Goal: Task Accomplishment & Management: Manage account settings

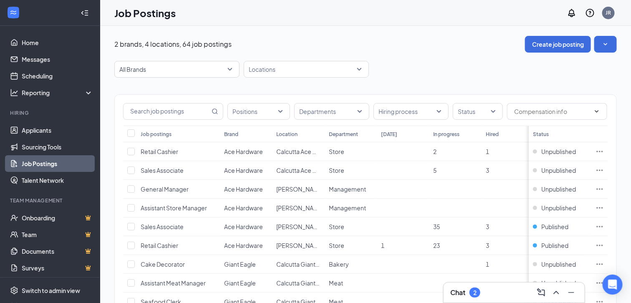
click at [467, 290] on div "Chat 2" at bounding box center [465, 293] width 30 height 10
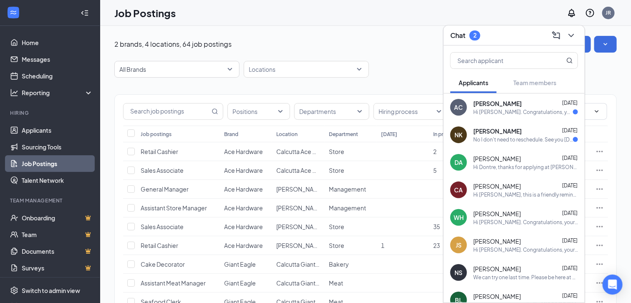
click at [490, 105] on span "[PERSON_NAME]" at bounding box center [497, 103] width 48 height 8
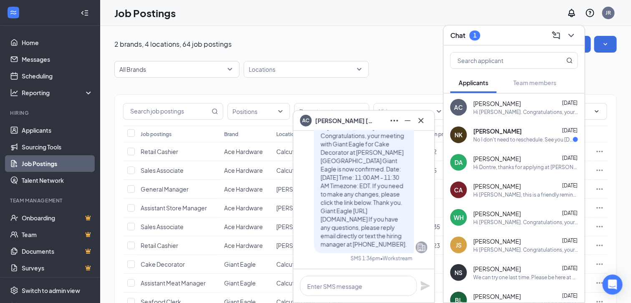
click at [490, 135] on div "[PERSON_NAME] [DATE] No I don't need to reschedule. See you [DATE] in the after…" at bounding box center [525, 135] width 105 height 16
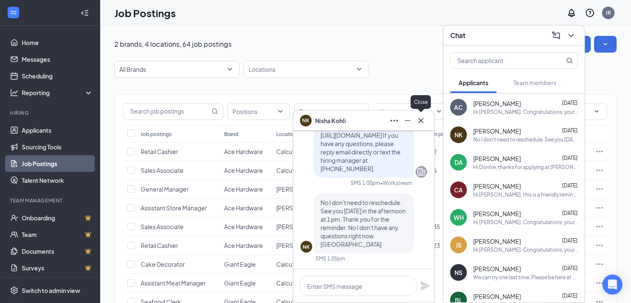
click at [419, 117] on icon "Cross" at bounding box center [421, 121] width 10 height 10
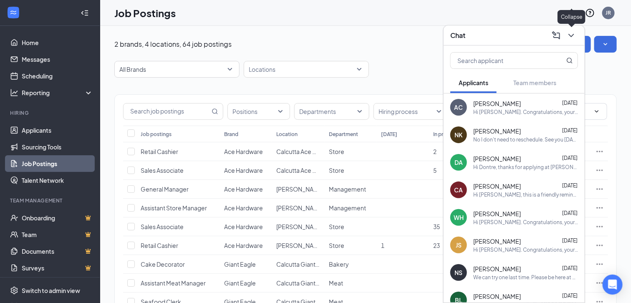
click at [577, 35] on icon "ChevronDown" at bounding box center [572, 35] width 10 height 10
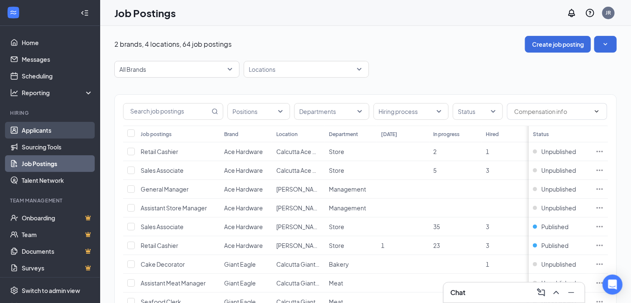
click at [51, 131] on link "Applicants" at bounding box center [57, 130] width 71 height 17
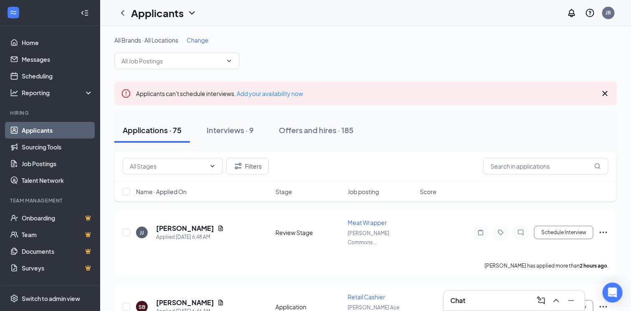
click at [200, 42] on span "Change" at bounding box center [198, 40] width 22 height 8
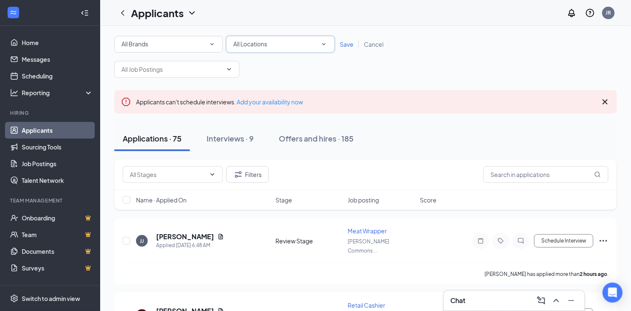
click at [272, 43] on div "All Locations" at bounding box center [280, 44] width 94 height 10
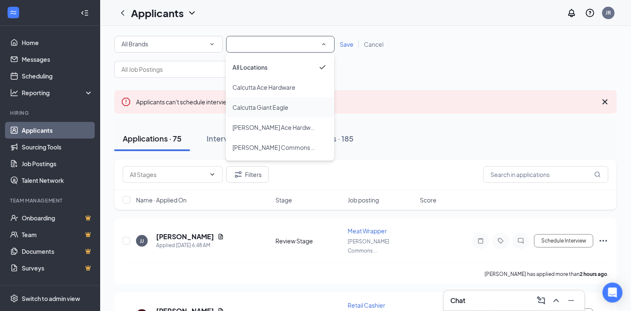
click at [268, 106] on span "Calcutta Giant Eagle" at bounding box center [261, 108] width 56 height 8
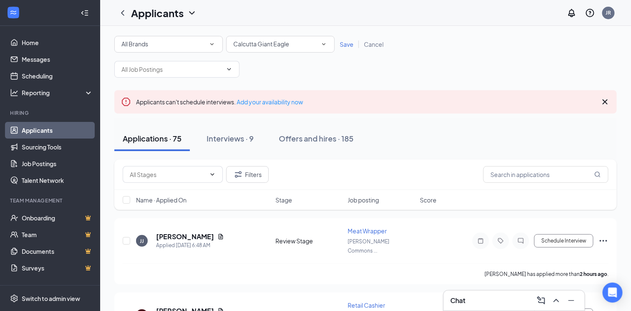
click at [342, 43] on span "Save" at bounding box center [347, 44] width 14 height 8
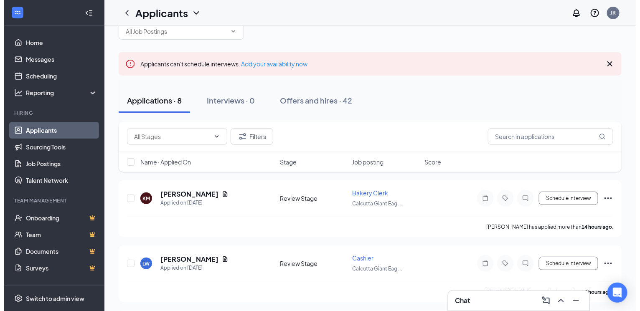
scroll to position [52, 0]
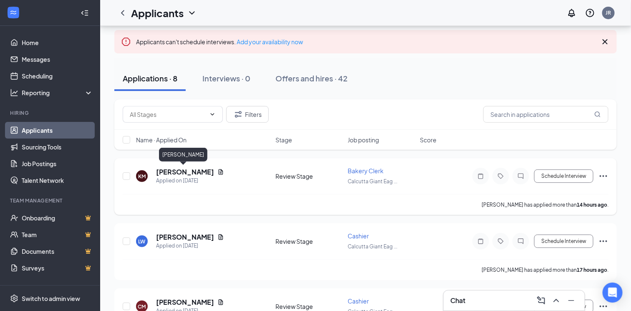
click at [182, 169] on h5 "[PERSON_NAME]" at bounding box center [185, 171] width 58 height 9
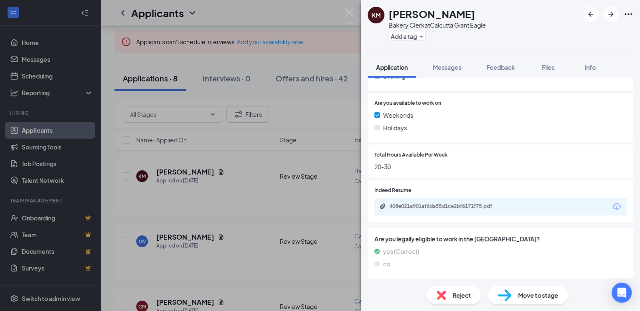
scroll to position [288, 0]
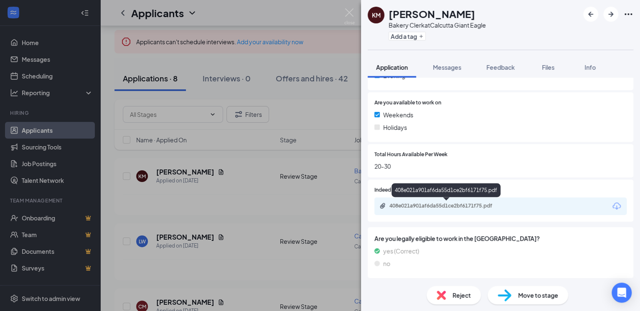
click at [452, 207] on div "408e021a901af6da55d1ce2bf6171f75.pdf" at bounding box center [447, 205] width 117 height 7
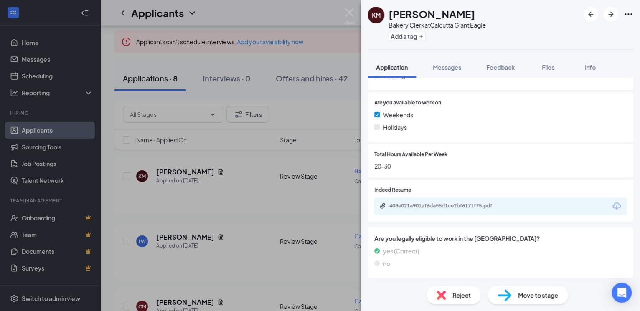
scroll to position [285, 0]
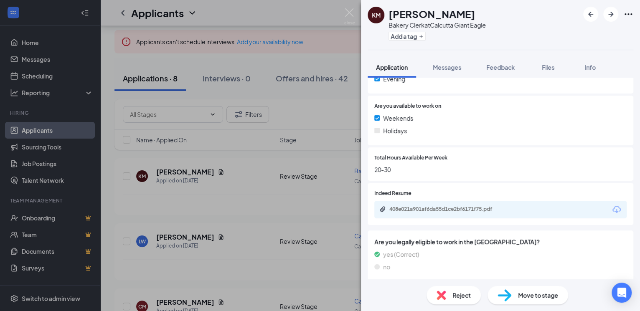
click at [450, 293] on div "Reject" at bounding box center [453, 295] width 54 height 18
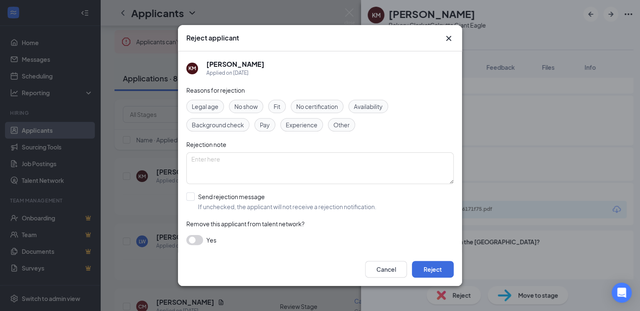
click at [370, 109] on span "Availability" at bounding box center [368, 106] width 29 height 9
click at [434, 270] on button "Reject" at bounding box center [433, 269] width 42 height 17
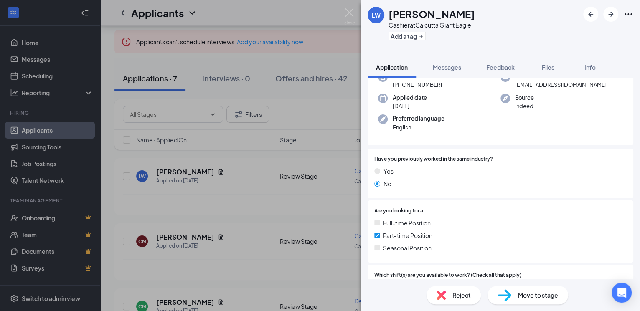
scroll to position [104, 0]
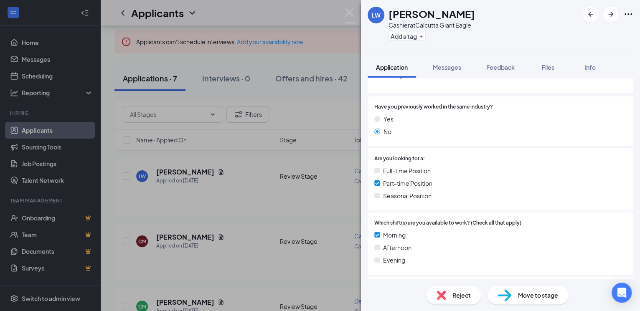
click at [458, 296] on span "Reject" at bounding box center [461, 295] width 18 height 9
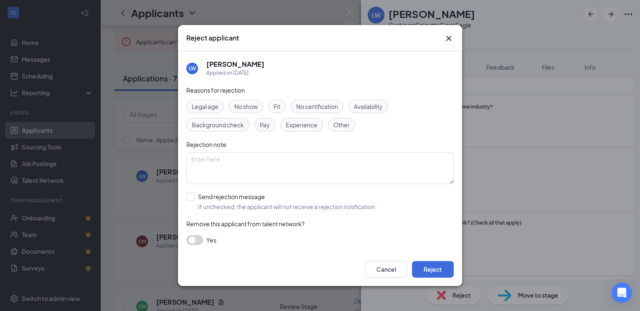
click at [367, 104] on span "Availability" at bounding box center [368, 106] width 29 height 9
click at [445, 270] on button "Reject" at bounding box center [433, 269] width 42 height 17
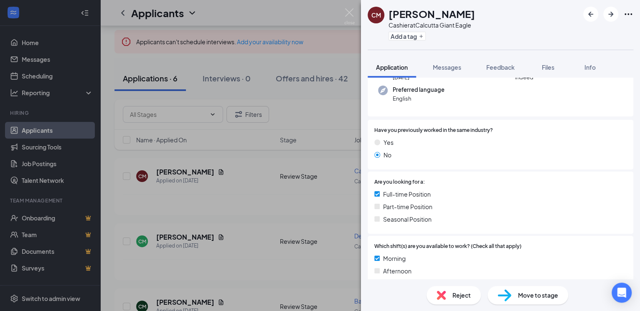
scroll to position [208, 0]
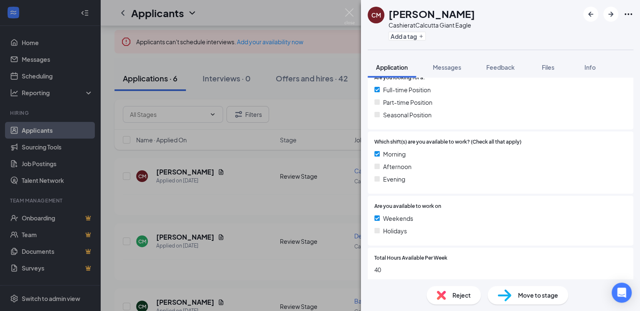
click at [445, 294] on img at bounding box center [440, 295] width 9 height 9
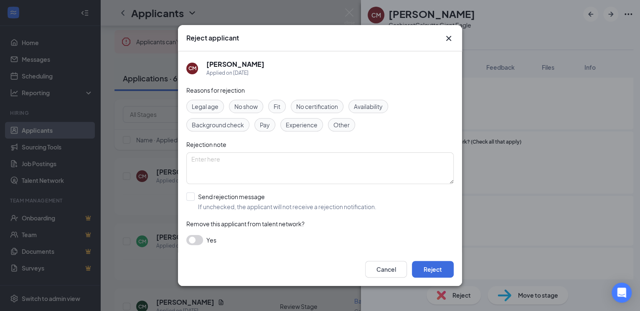
click at [370, 105] on span "Availability" at bounding box center [368, 106] width 29 height 9
click at [435, 266] on button "Reject" at bounding box center [433, 269] width 42 height 17
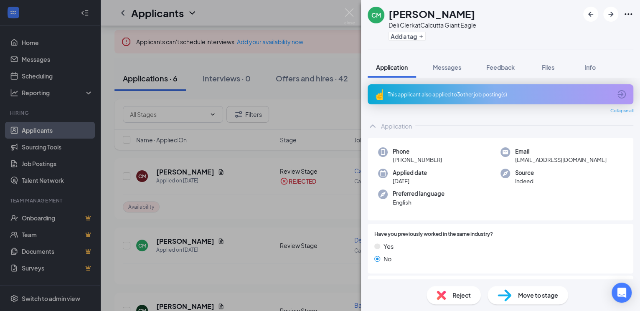
click at [448, 293] on div "Reject" at bounding box center [453, 295] width 54 height 18
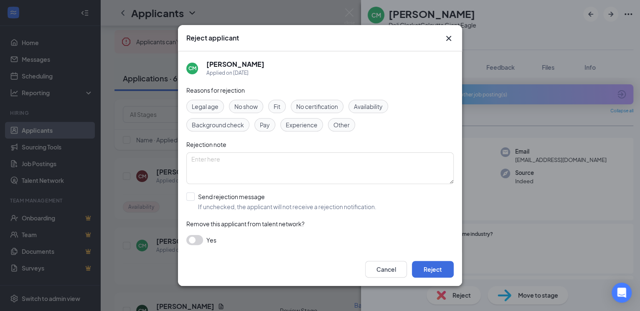
click at [370, 107] on span "Availability" at bounding box center [368, 106] width 29 height 9
click at [433, 270] on button "Reject" at bounding box center [433, 269] width 42 height 17
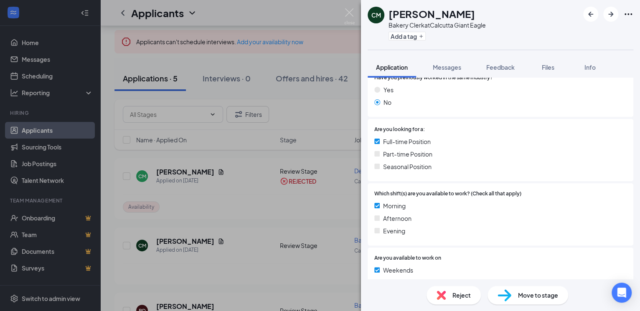
scroll to position [208, 0]
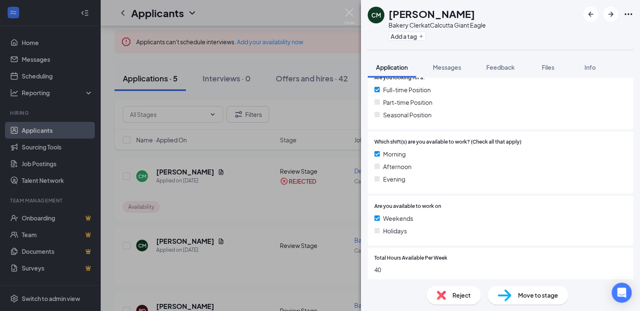
click at [452, 293] on span "Reject" at bounding box center [461, 295] width 18 height 9
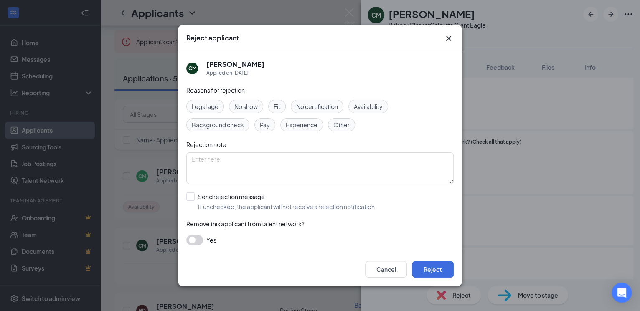
click at [367, 102] on span "Availability" at bounding box center [368, 106] width 29 height 9
click at [427, 267] on button "Reject" at bounding box center [433, 269] width 42 height 17
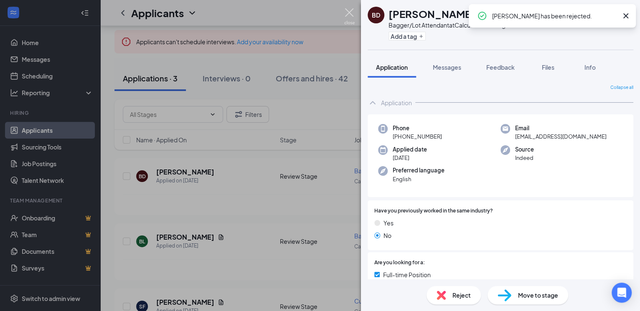
click at [352, 10] on img at bounding box center [349, 16] width 10 height 16
